Goal: Use online tool/utility: Utilize a website feature to perform a specific function

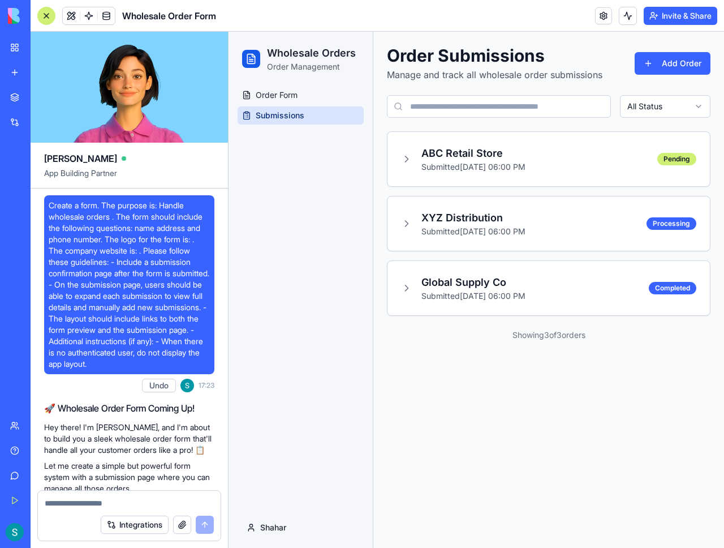
scroll to position [323, 0]
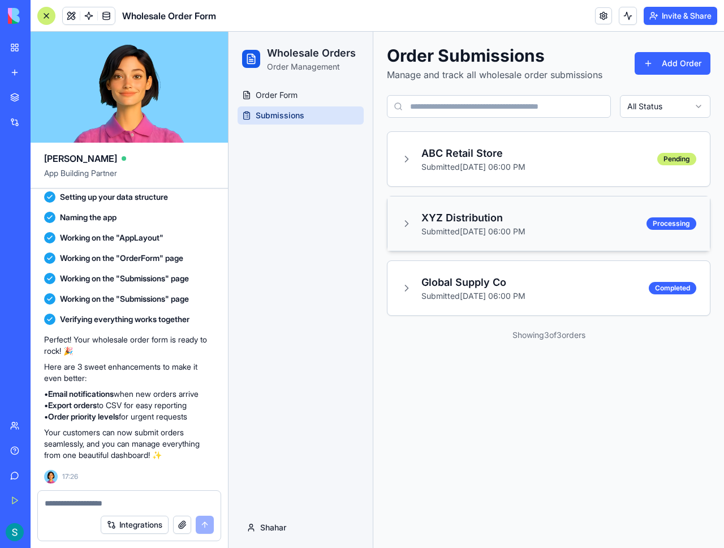
click at [433, 209] on div "XYZ Distribution Submitted [DATE] 06:00 PM Processing" at bounding box center [549, 223] width 323 height 54
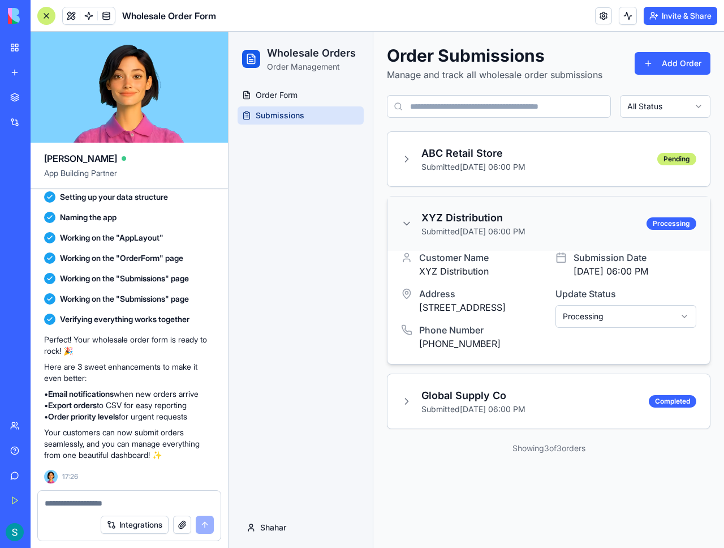
click at [440, 216] on h3 "XYZ Distribution" at bounding box center [474, 218] width 104 height 16
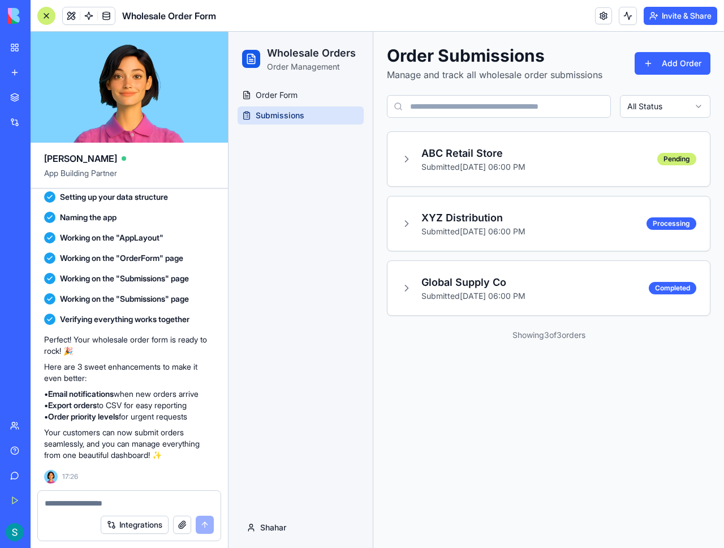
click at [278, 195] on div "Order Form Submissions" at bounding box center [301, 296] width 144 height 421
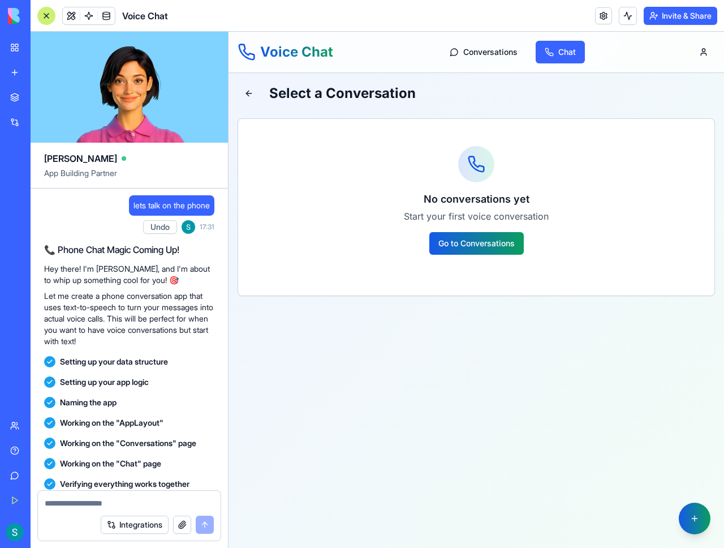
scroll to position [461, 0]
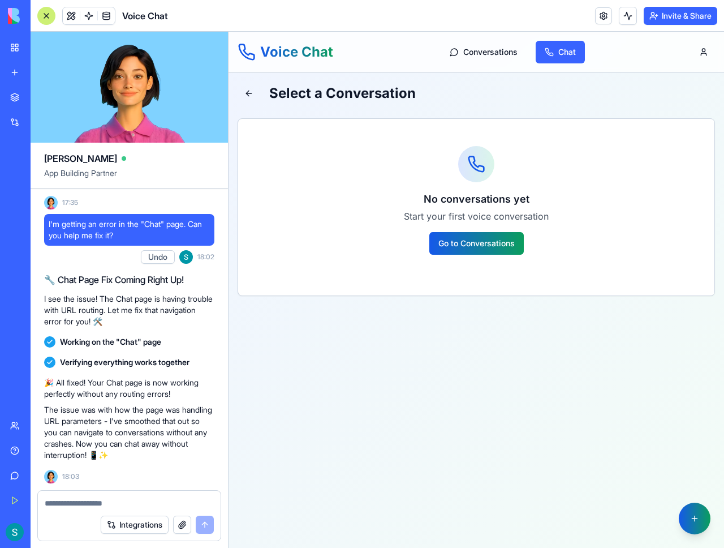
click at [12, 42] on link "My Workspace" at bounding box center [25, 47] width 45 height 23
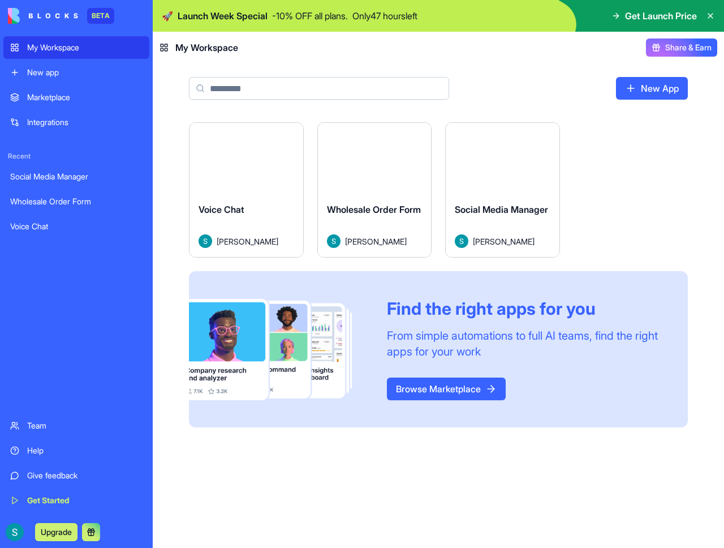
click at [31, 12] on img at bounding box center [43, 16] width 70 height 16
click at [56, 181] on div "Social Media Manager" at bounding box center [76, 176] width 132 height 11
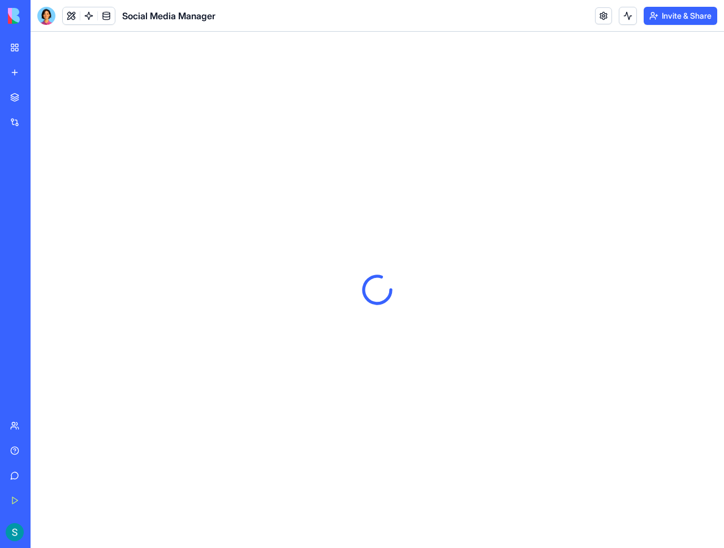
click at [331, 210] on div at bounding box center [378, 290] width 694 height 516
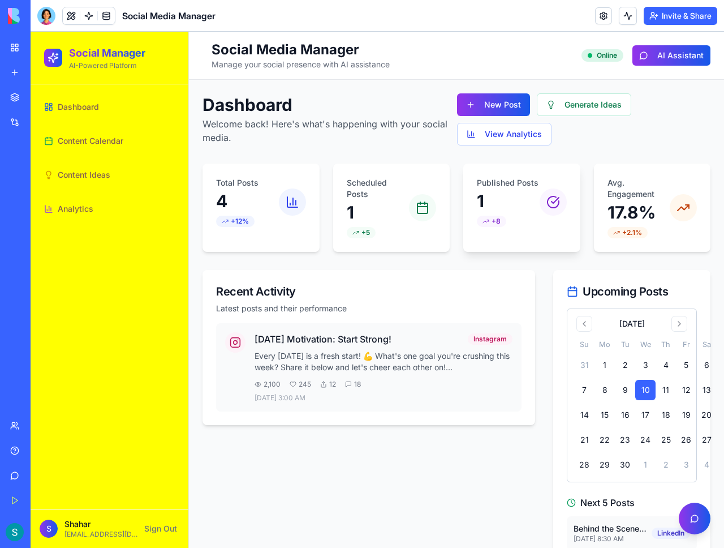
click at [488, 211] on p "1" at bounding box center [508, 201] width 63 height 20
click at [468, 214] on div "Published Posts 1 +8" at bounding box center [521, 202] width 117 height 77
click at [586, 112] on button "Generate Ideas" at bounding box center [584, 104] width 94 height 23
click at [328, 376] on div "Monday Motivation: Start Strong! Instagram Every Monday is a fresh start! 💪 Wha…" at bounding box center [384, 367] width 258 height 70
click at [369, 330] on div "Monday Motivation: Start Strong! Instagram Every Monday is a fresh start! 💪 Wha…" at bounding box center [369, 367] width 306 height 88
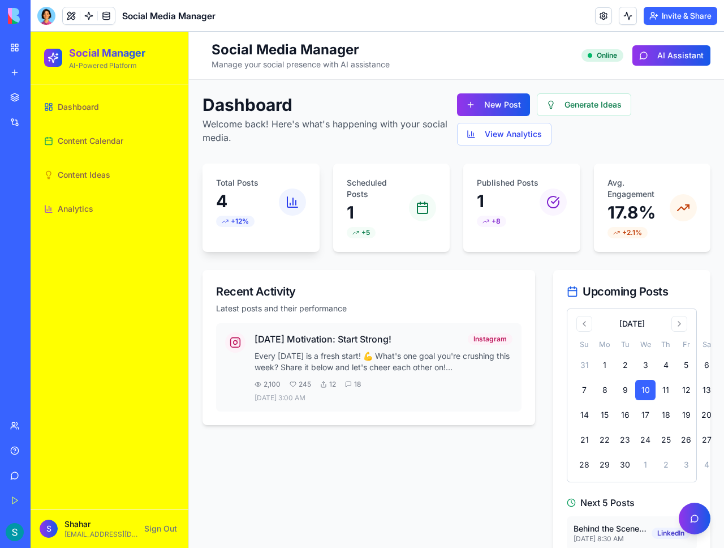
click at [239, 201] on p "4" at bounding box center [247, 201] width 63 height 20
click at [230, 222] on div "+12%" at bounding box center [235, 221] width 38 height 11
click at [288, 199] on icon at bounding box center [293, 202] width 14 height 14
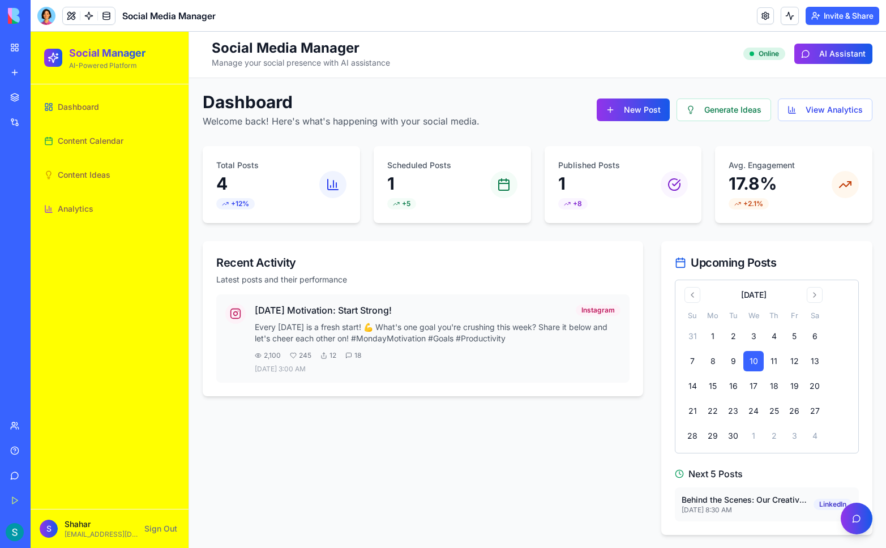
scroll to position [2, 0]
click at [278, 81] on div "Dashboard Welcome back! Here's what's happening with your social media. New Pos…" at bounding box center [537, 313] width 697 height 470
click at [724, 53] on div "Online" at bounding box center [764, 53] width 42 height 12
click at [724, 57] on div "Online" at bounding box center [764, 53] width 42 height 12
click at [724, 192] on div at bounding box center [844, 183] width 27 height 27
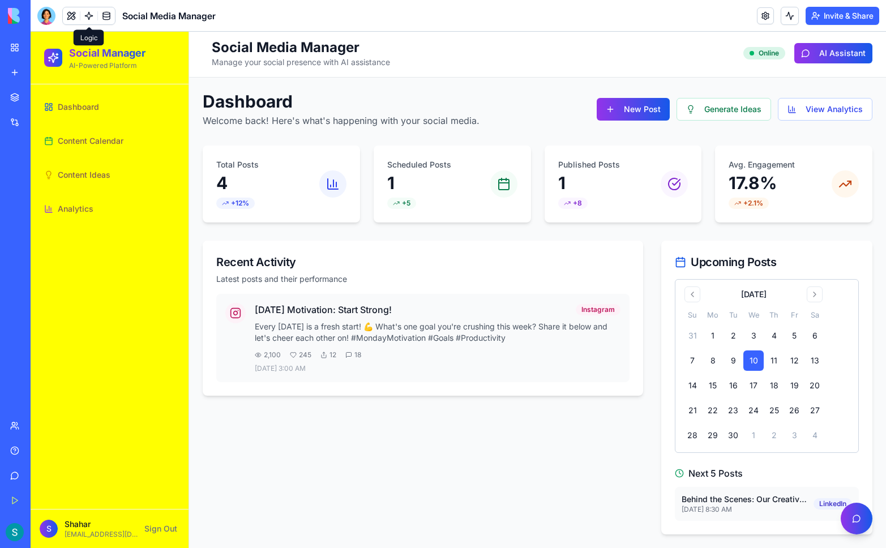
click at [93, 12] on link at bounding box center [88, 15] width 17 height 17
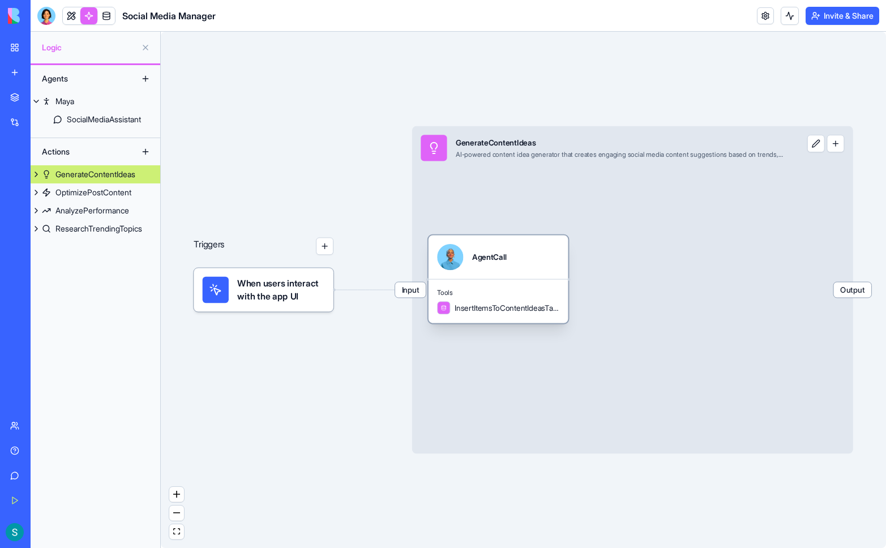
click at [502, 297] on div "Tools InsertItemsToContentIdeasTable" at bounding box center [498, 301] width 140 height 44
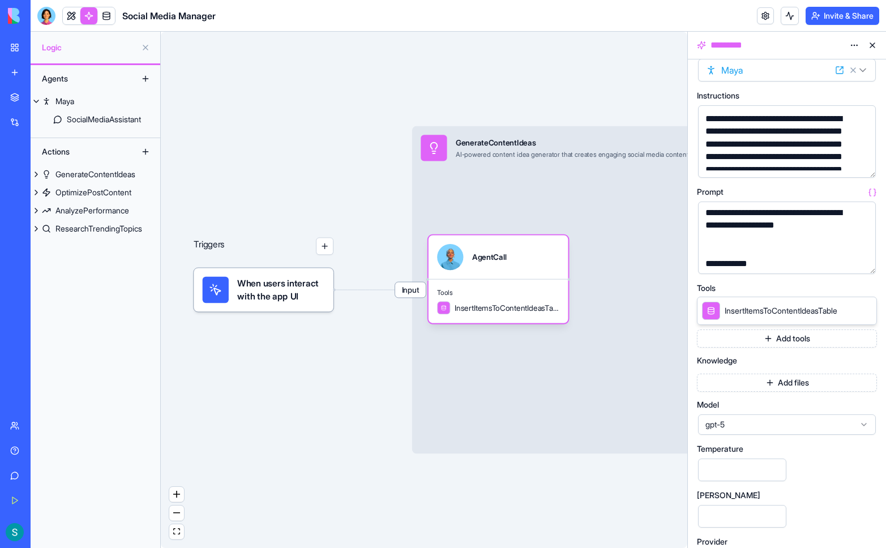
scroll to position [57, 0]
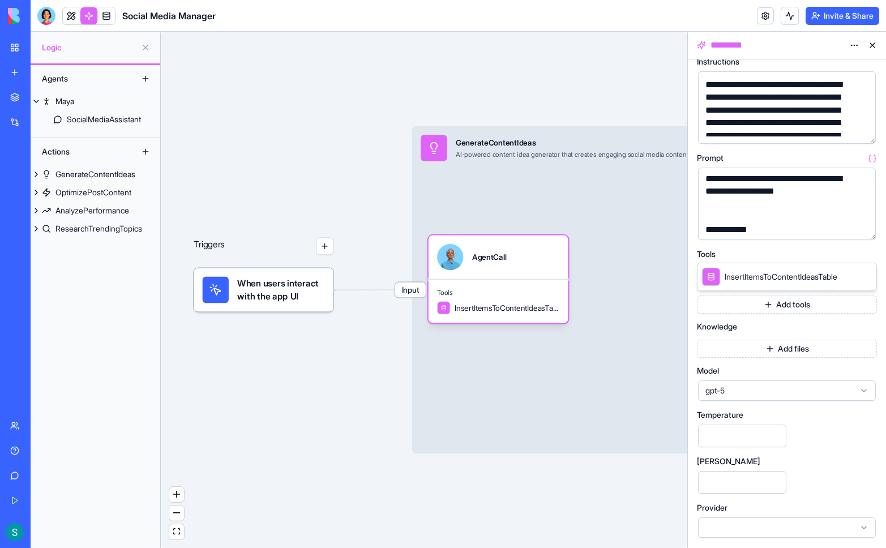
click at [724, 527] on div at bounding box center [787, 527] width 178 height 20
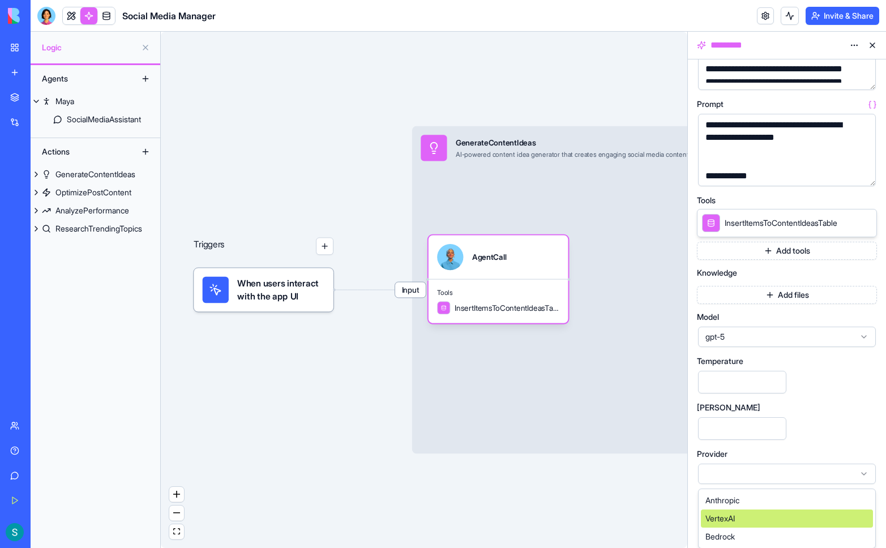
scroll to position [111, 0]
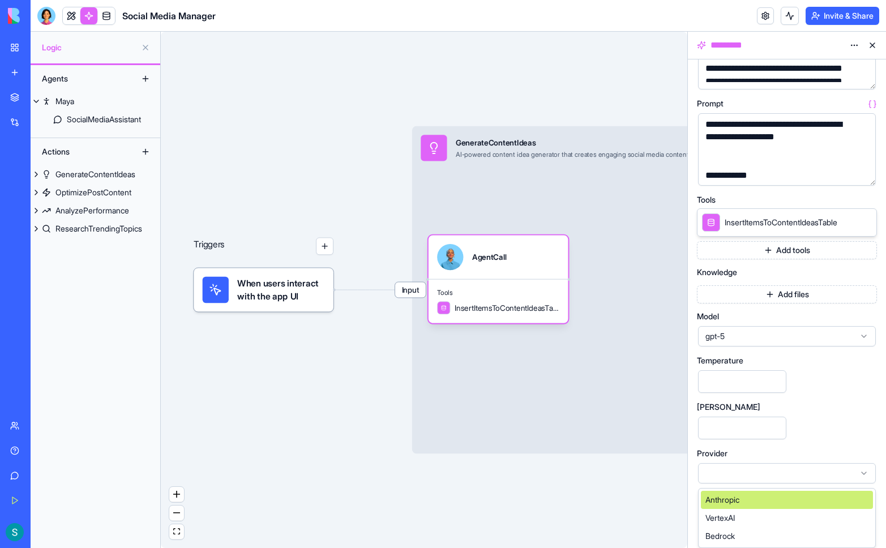
click at [724, 497] on div "Anthropic" at bounding box center [787, 500] width 172 height 18
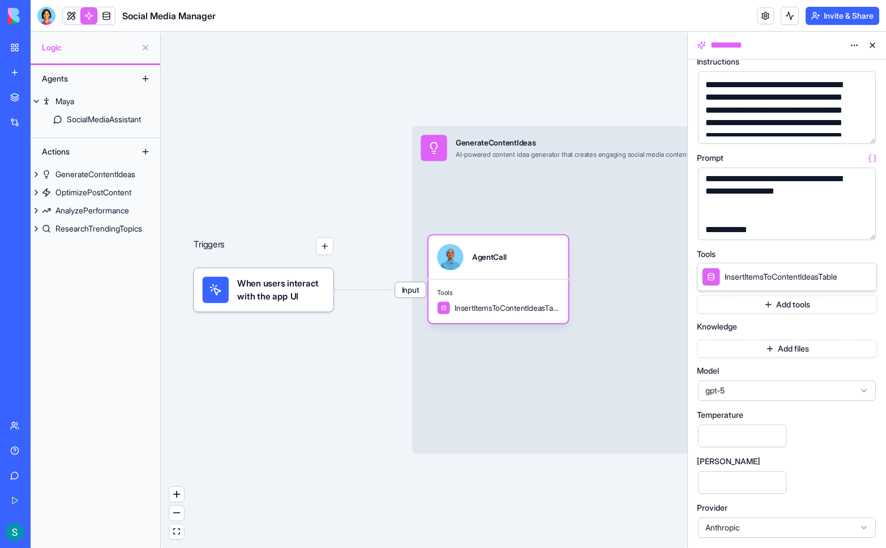
scroll to position [57, 0]
click at [316, 253] on div at bounding box center [325, 246] width 18 height 18
click at [325, 248] on button "button" at bounding box center [325, 246] width 18 height 18
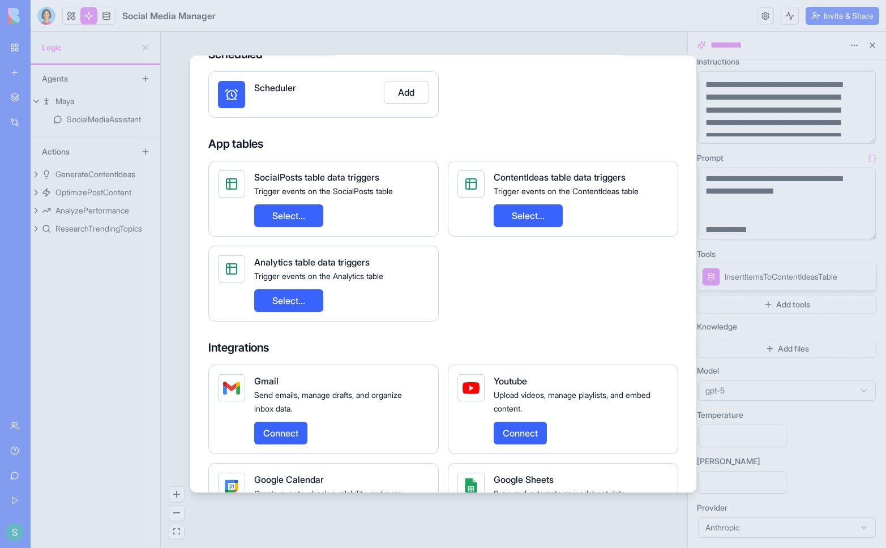
scroll to position [79, 0]
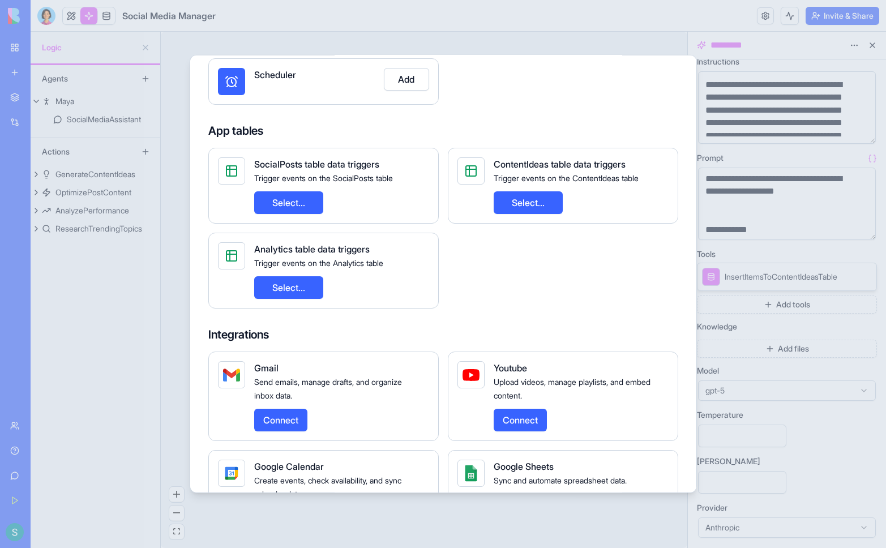
click at [621, 48] on div at bounding box center [443, 274] width 886 height 548
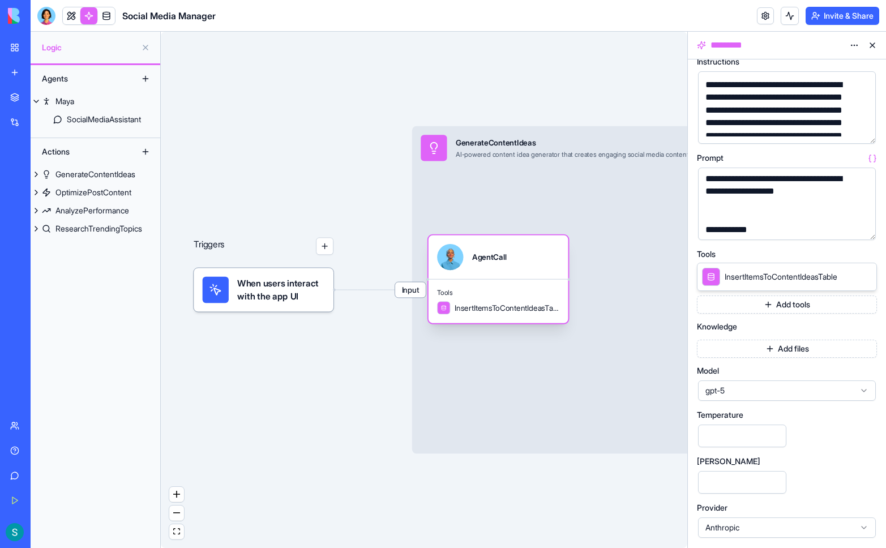
click at [469, 283] on div "Tools InsertItemsToContentIdeasTable" at bounding box center [498, 301] width 140 height 44
click at [469, 305] on span "InsertItemsToContentIdeasTable" at bounding box center [506, 307] width 105 height 11
click at [415, 295] on span "Input" at bounding box center [410, 289] width 31 height 15
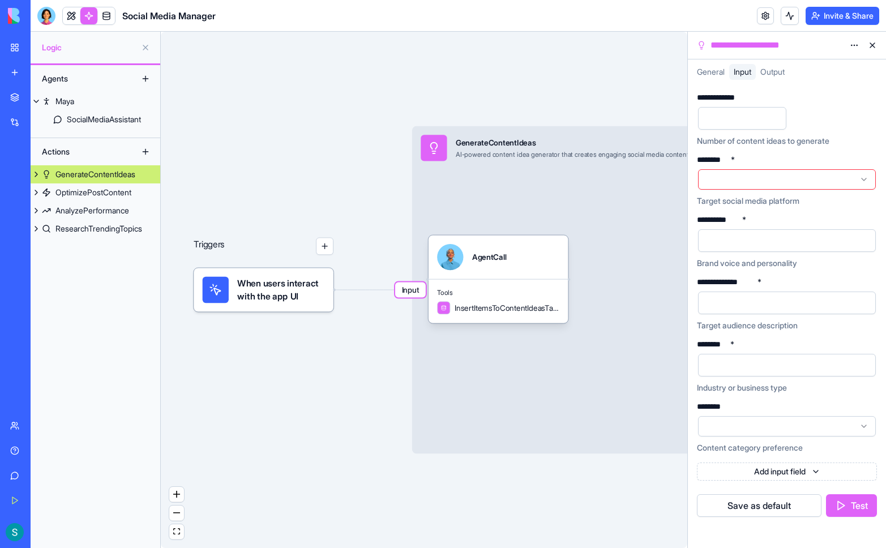
click at [724, 183] on div at bounding box center [787, 179] width 178 height 20
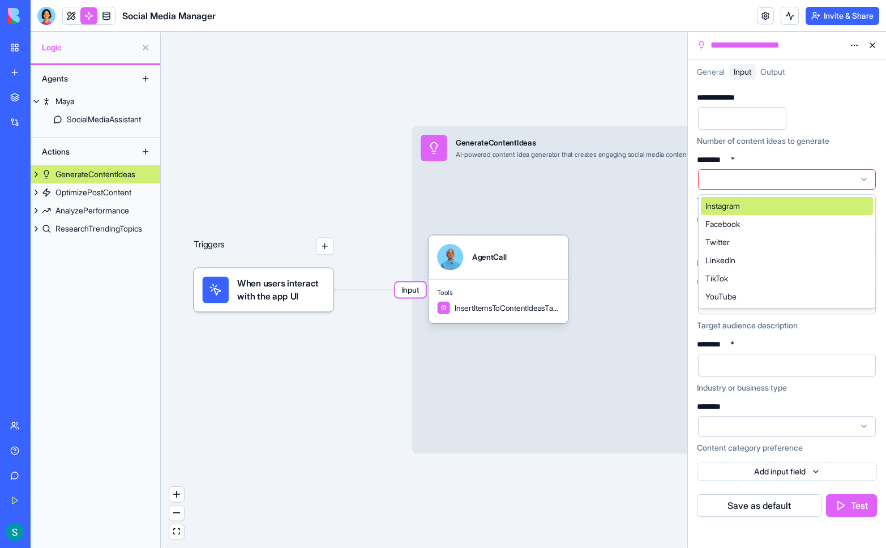
click at [724, 227] on div "Facebook" at bounding box center [787, 224] width 172 height 18
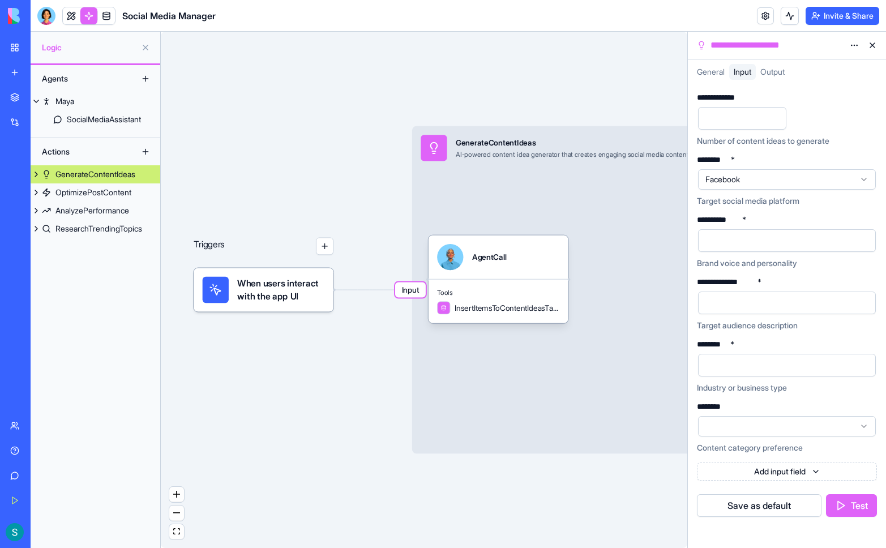
click at [724, 239] on div at bounding box center [777, 240] width 151 height 17
click at [724, 299] on div at bounding box center [777, 302] width 151 height 17
click at [724, 363] on div at bounding box center [777, 364] width 151 height 17
click at [724, 428] on div at bounding box center [787, 426] width 178 height 20
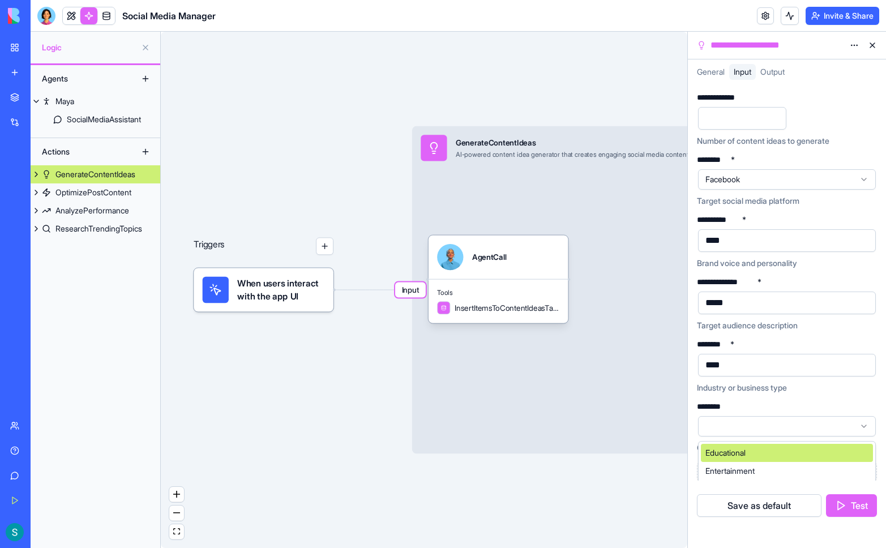
scroll to position [70, 0]
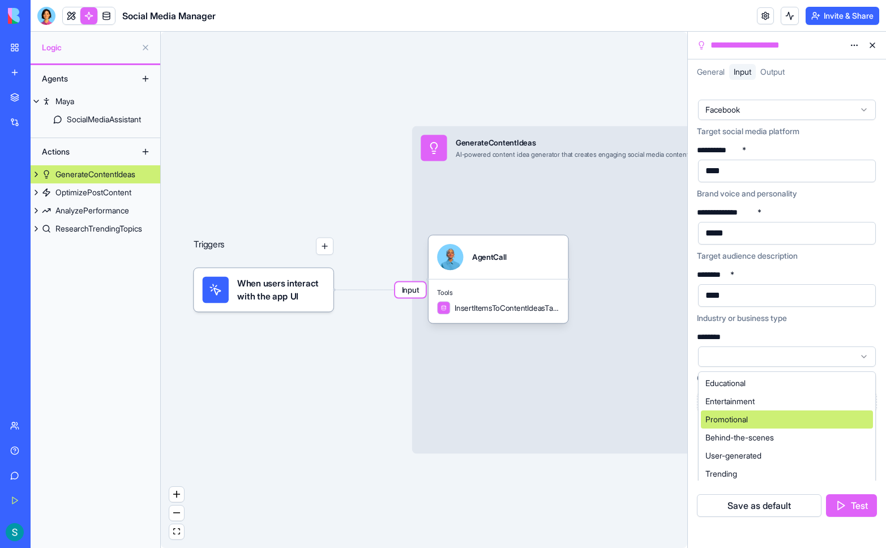
click at [724, 420] on div "Promotional" at bounding box center [787, 419] width 172 height 18
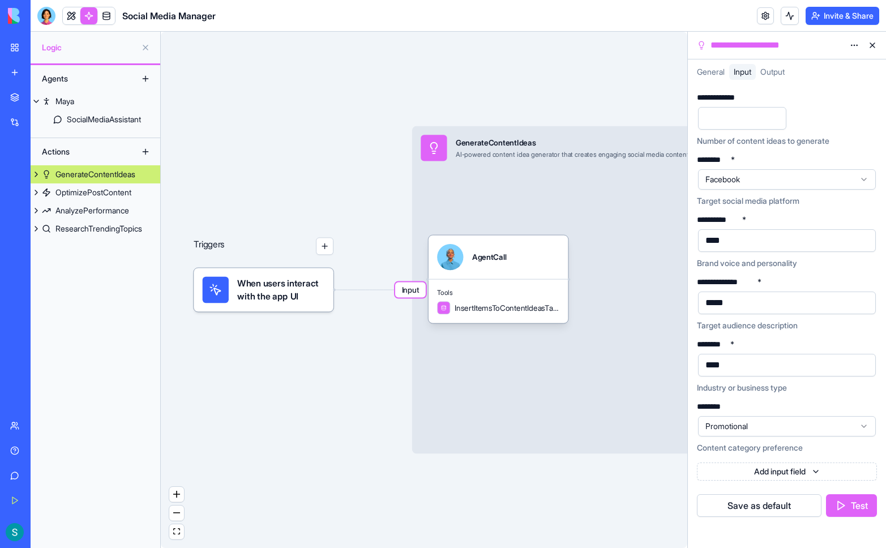
scroll to position [0, 0]
click at [724, 510] on button "Test" at bounding box center [851, 505] width 51 height 23
